Goal: Task Accomplishment & Management: Manage account settings

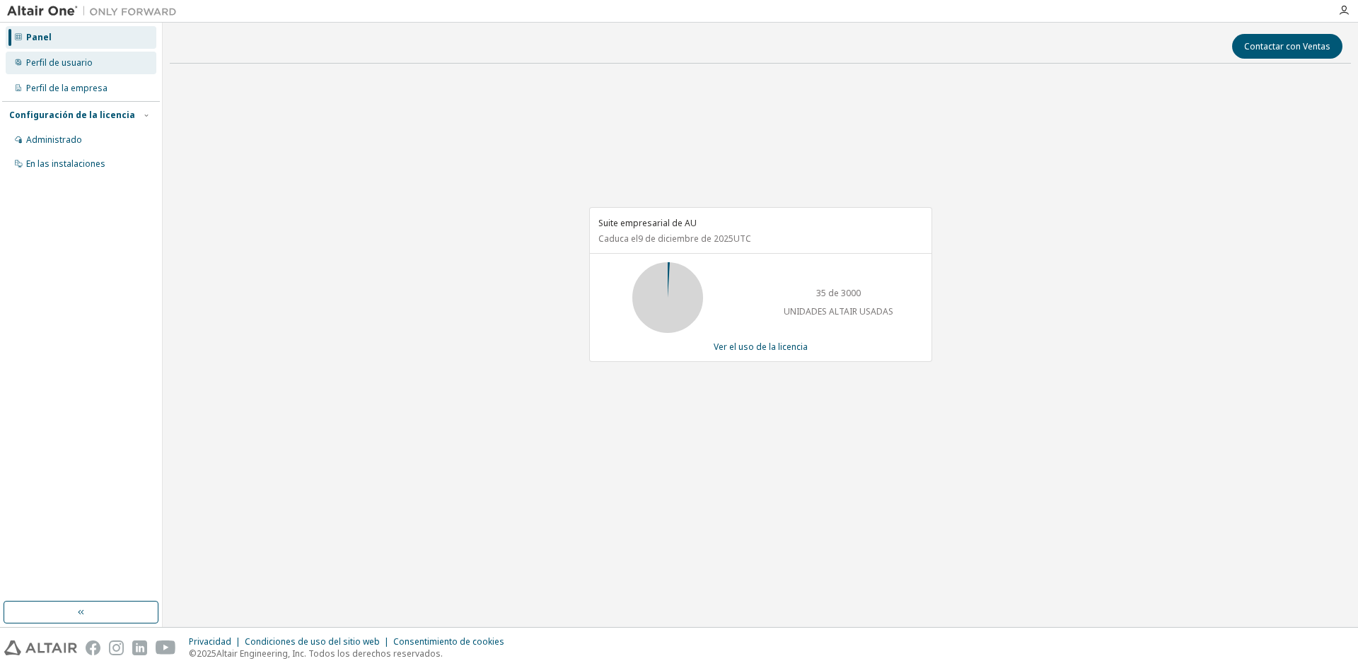
click at [54, 60] on font "Perfil de usuario" at bounding box center [59, 63] width 66 height 12
